Goal: Find specific page/section: Find specific page/section

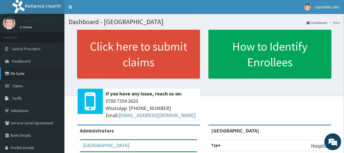
click at [18, 73] on link "PA Code" at bounding box center [32, 73] width 64 height 12
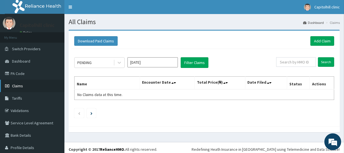
click at [20, 89] on link "Claims" at bounding box center [32, 85] width 64 height 12
click at [18, 85] on span "Claims" at bounding box center [17, 85] width 11 height 5
click at [19, 75] on link "PA Code" at bounding box center [32, 73] width 64 height 12
